Goal: Transaction & Acquisition: Purchase product/service

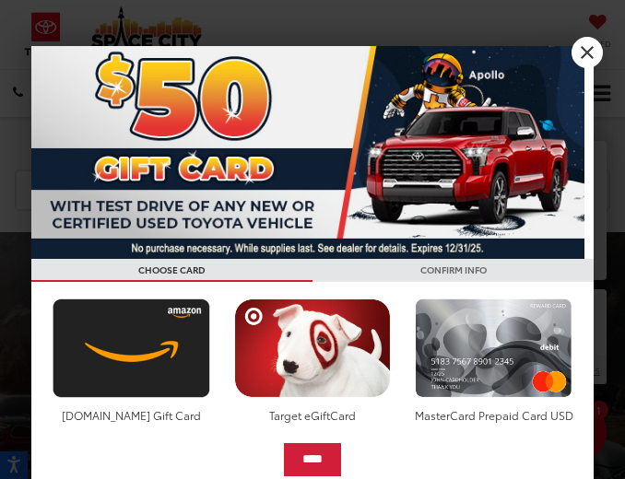
click at [583, 56] on link "X" at bounding box center [586, 52] width 31 height 31
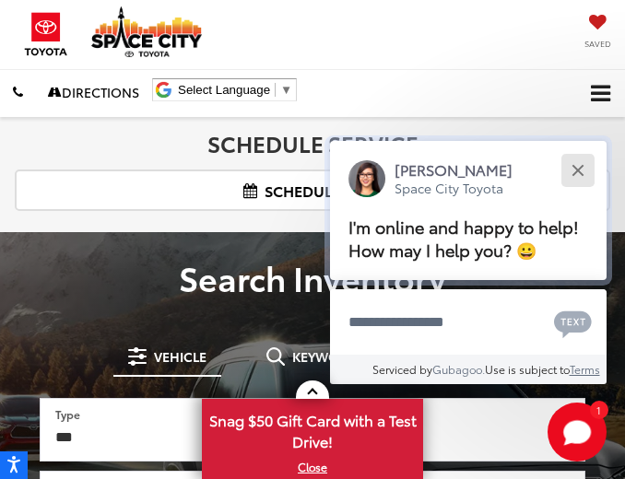
click at [582, 164] on div "Close" at bounding box center [577, 170] width 12 height 12
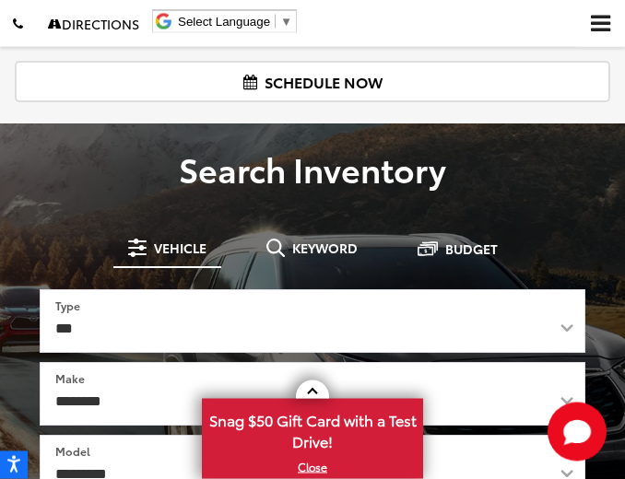
scroll to position [94, 0]
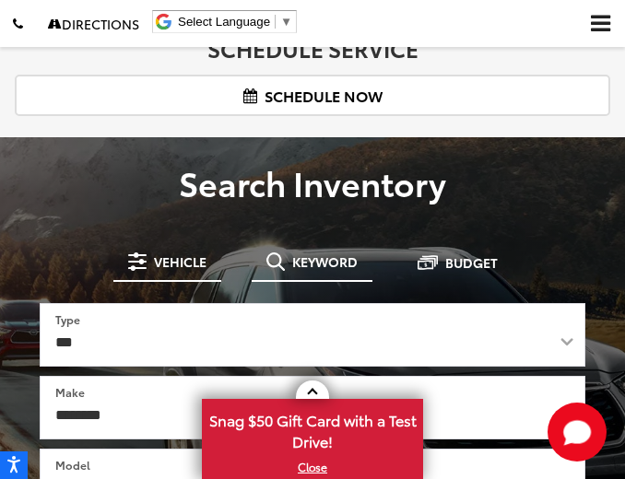
click at [281, 262] on span at bounding box center [275, 261] width 18 height 18
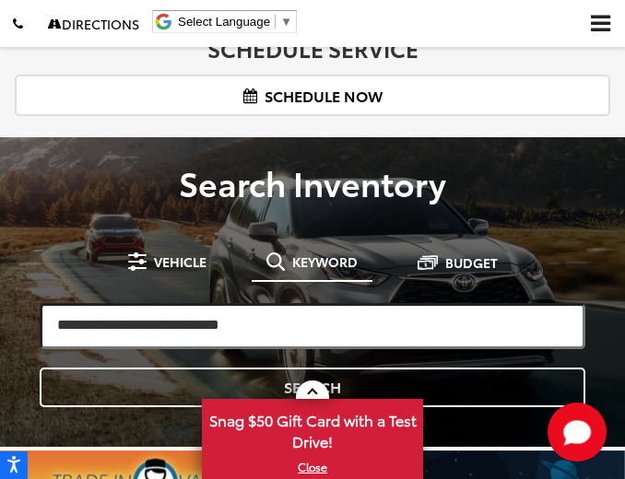
click at [179, 317] on input "search" at bounding box center [313, 326] width 546 height 46
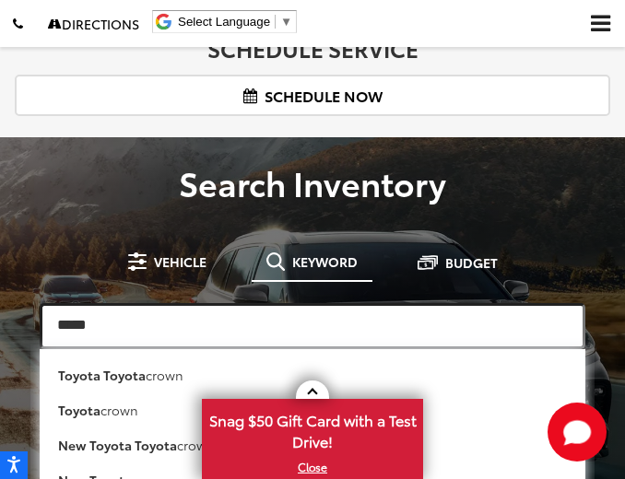
type input "*****"
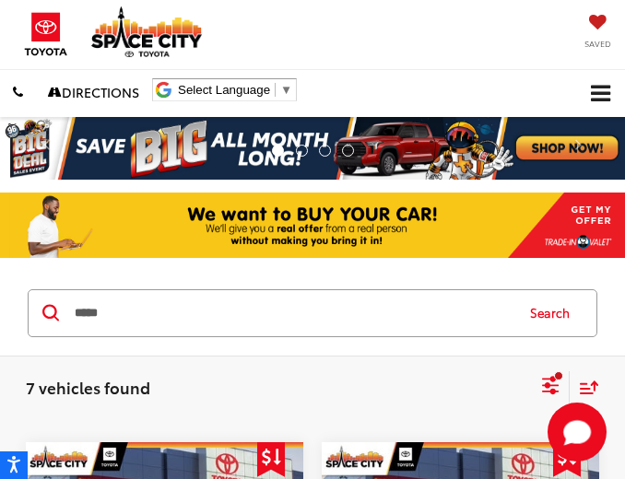
click at [590, 89] on button "Click to show site navigation" at bounding box center [600, 93] width 49 height 47
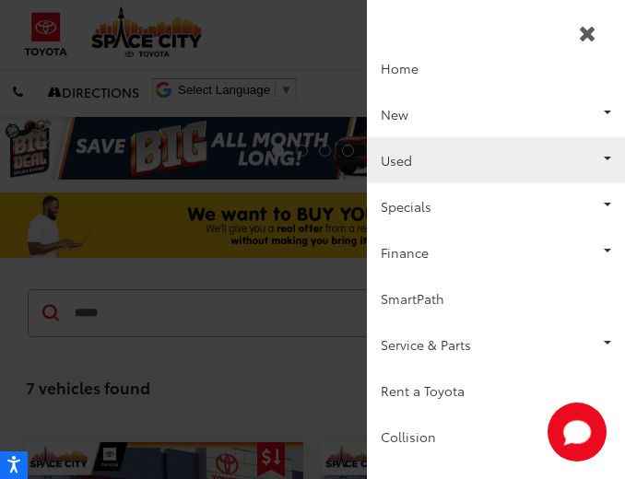
click at [405, 154] on link "Used" at bounding box center [496, 160] width 258 height 46
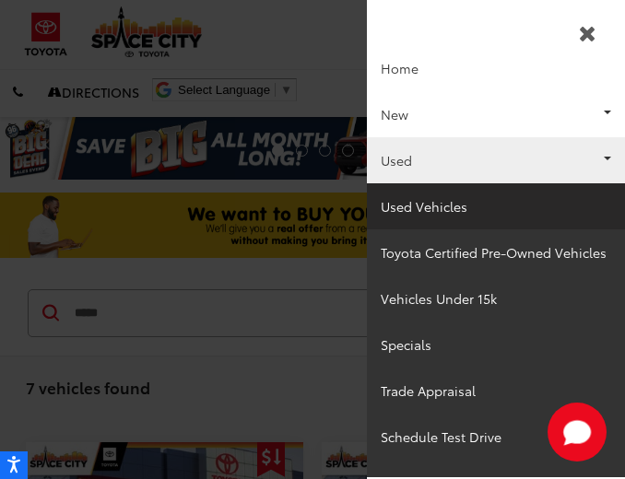
click at [422, 198] on link "Used Vehicles" at bounding box center [496, 206] width 258 height 46
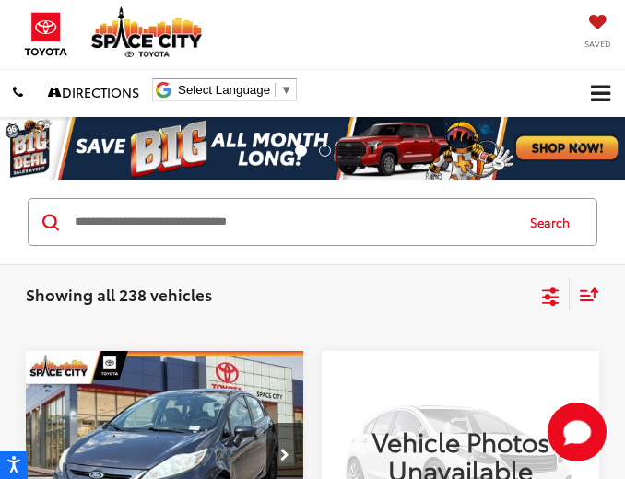
click at [118, 213] on input "Search by Make, Model, or Keyword" at bounding box center [293, 222] width 440 height 44
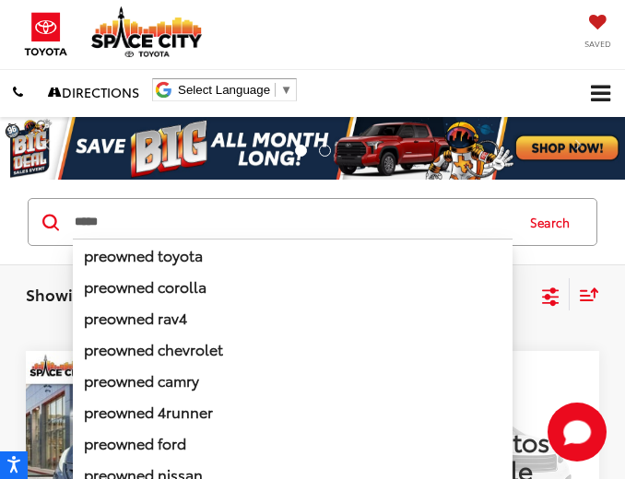
type input "*****"
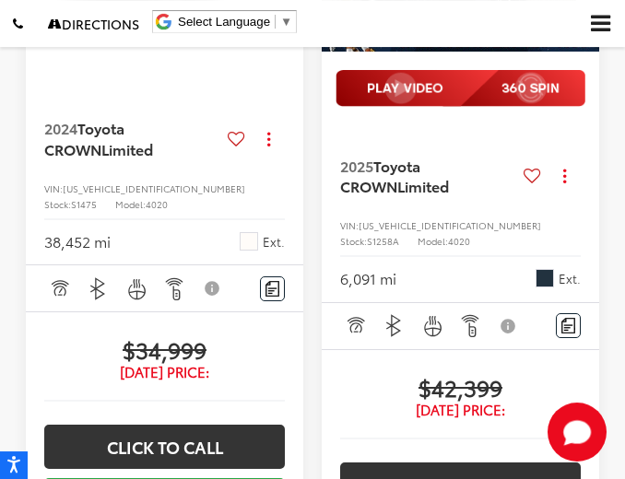
scroll to position [376, 0]
